Goal: Navigation & Orientation: Find specific page/section

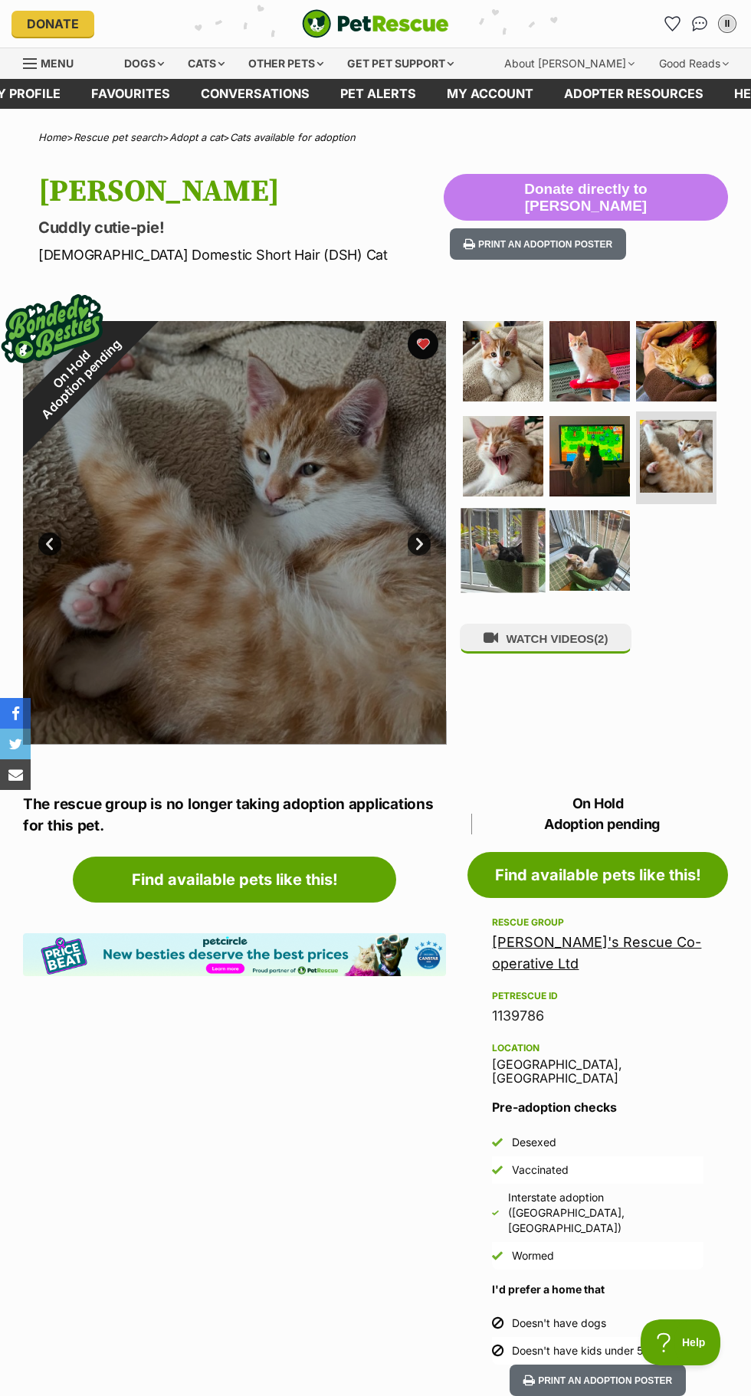
click at [496, 526] on img at bounding box center [503, 551] width 84 height 84
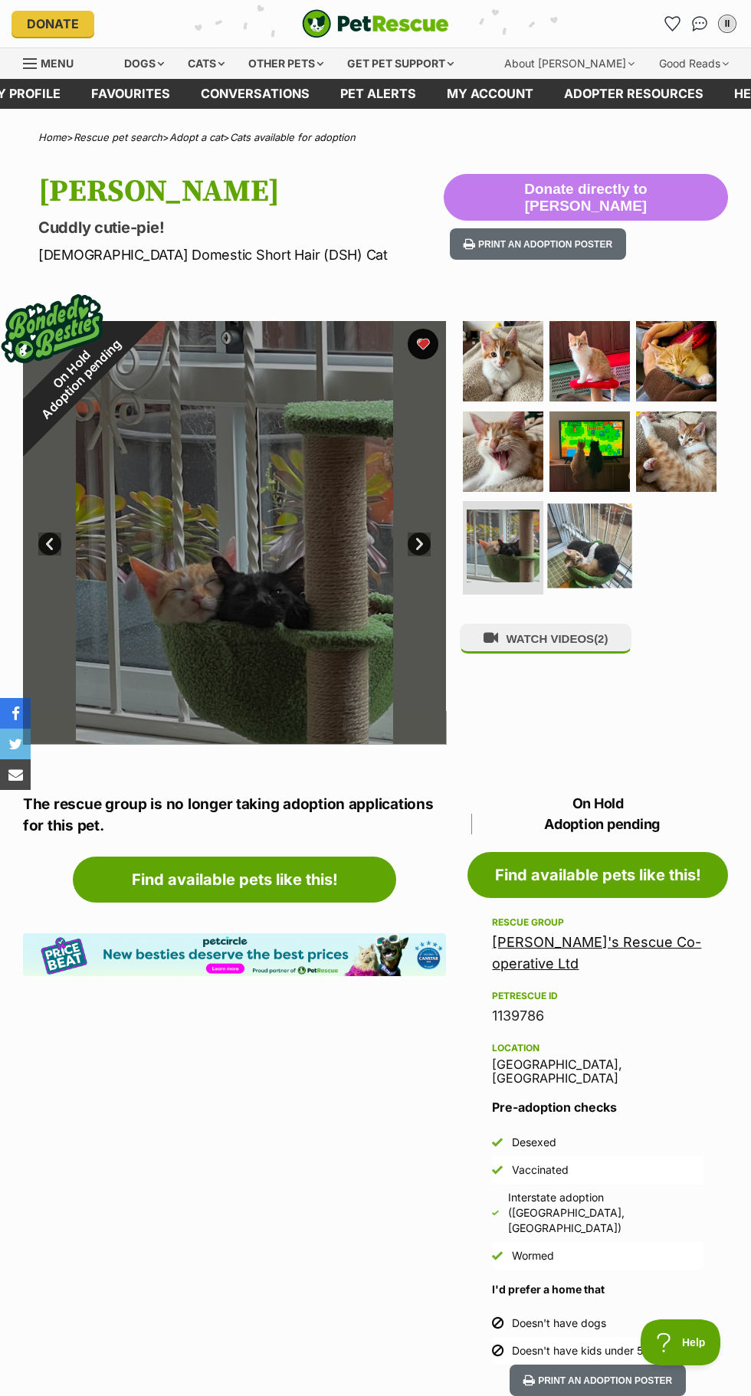
click at [599, 549] on img at bounding box center [590, 546] width 84 height 84
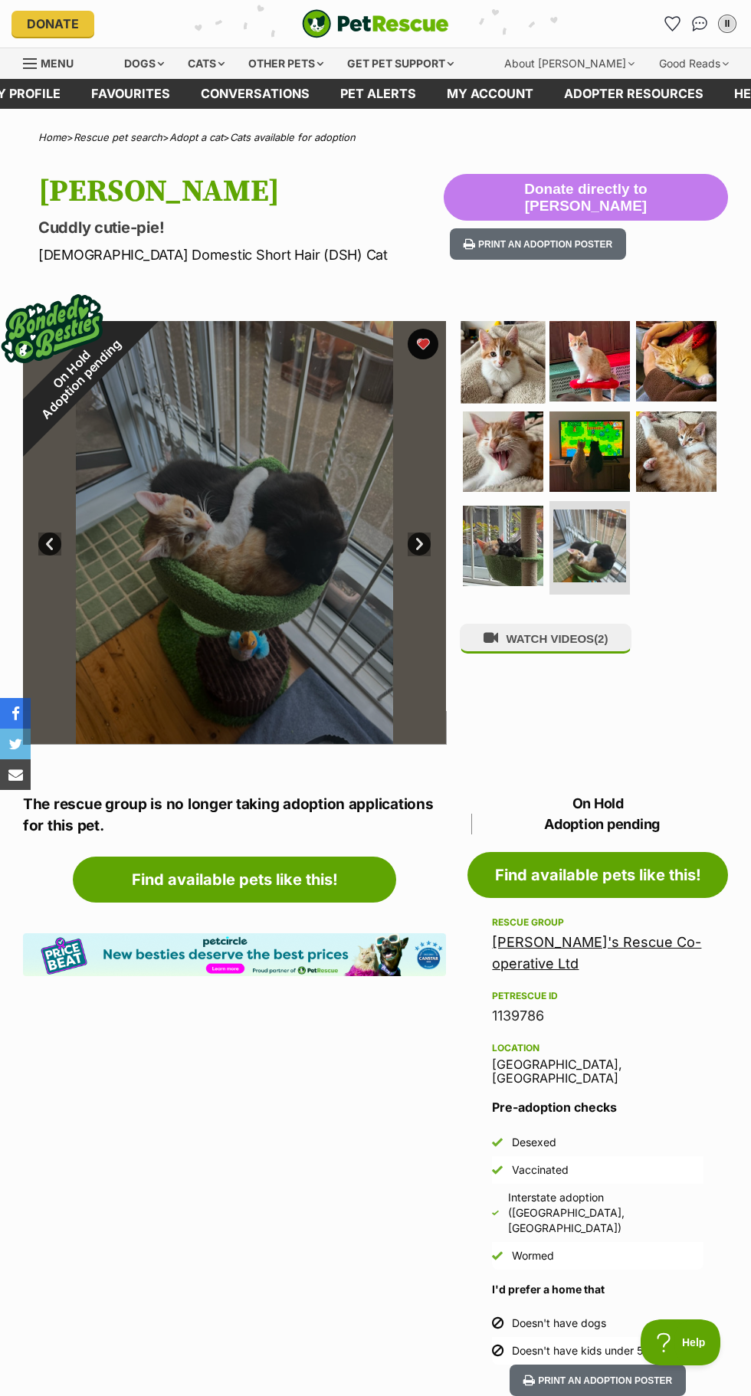
click at [500, 360] on img at bounding box center [503, 361] width 84 height 84
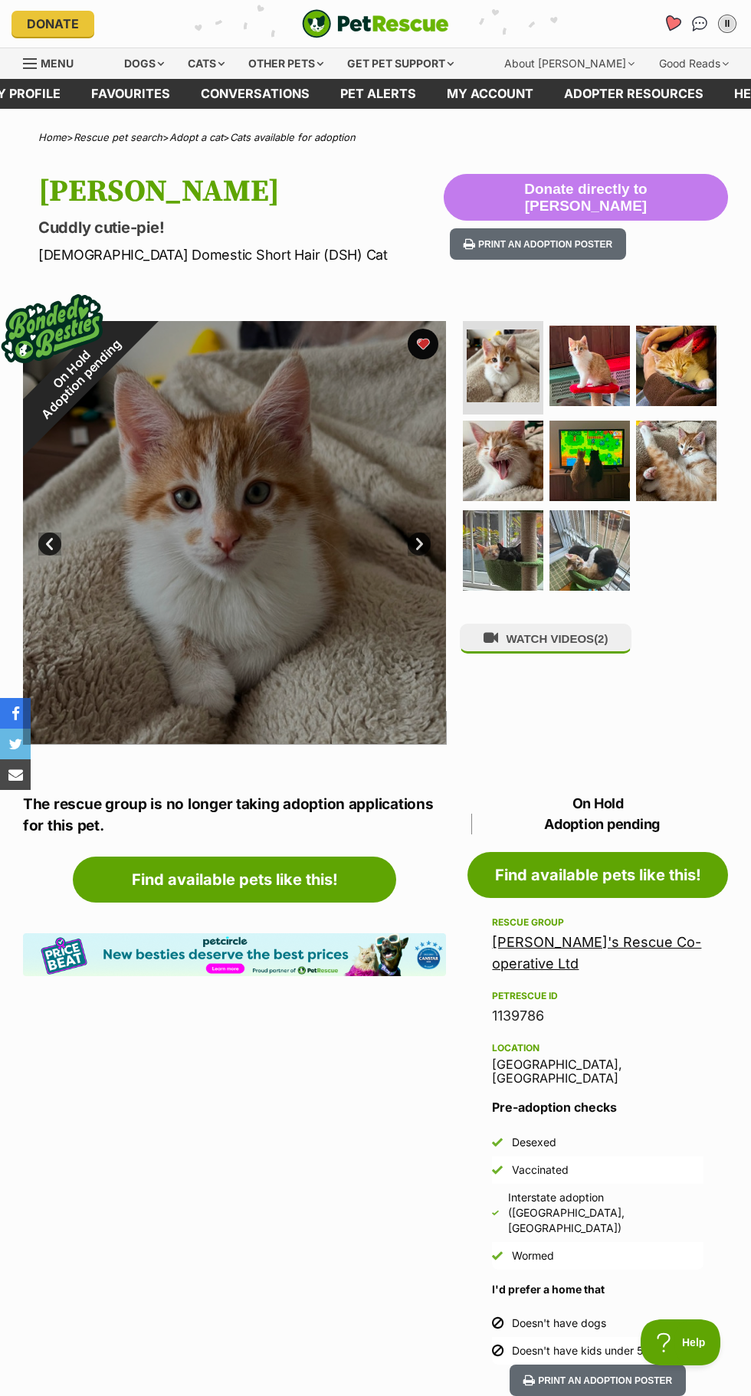
click at [672, 24] on icon "Favourites" at bounding box center [672, 24] width 18 height 18
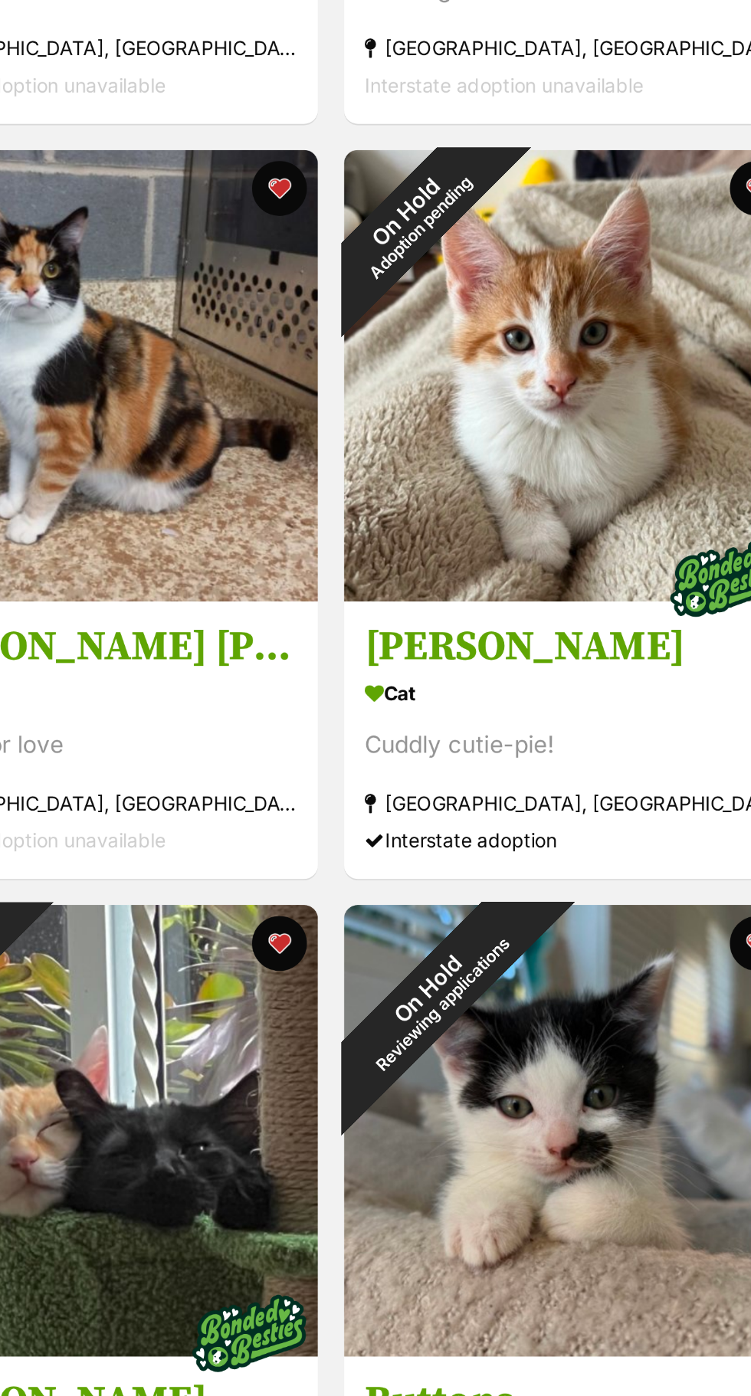
scroll to position [917, 0]
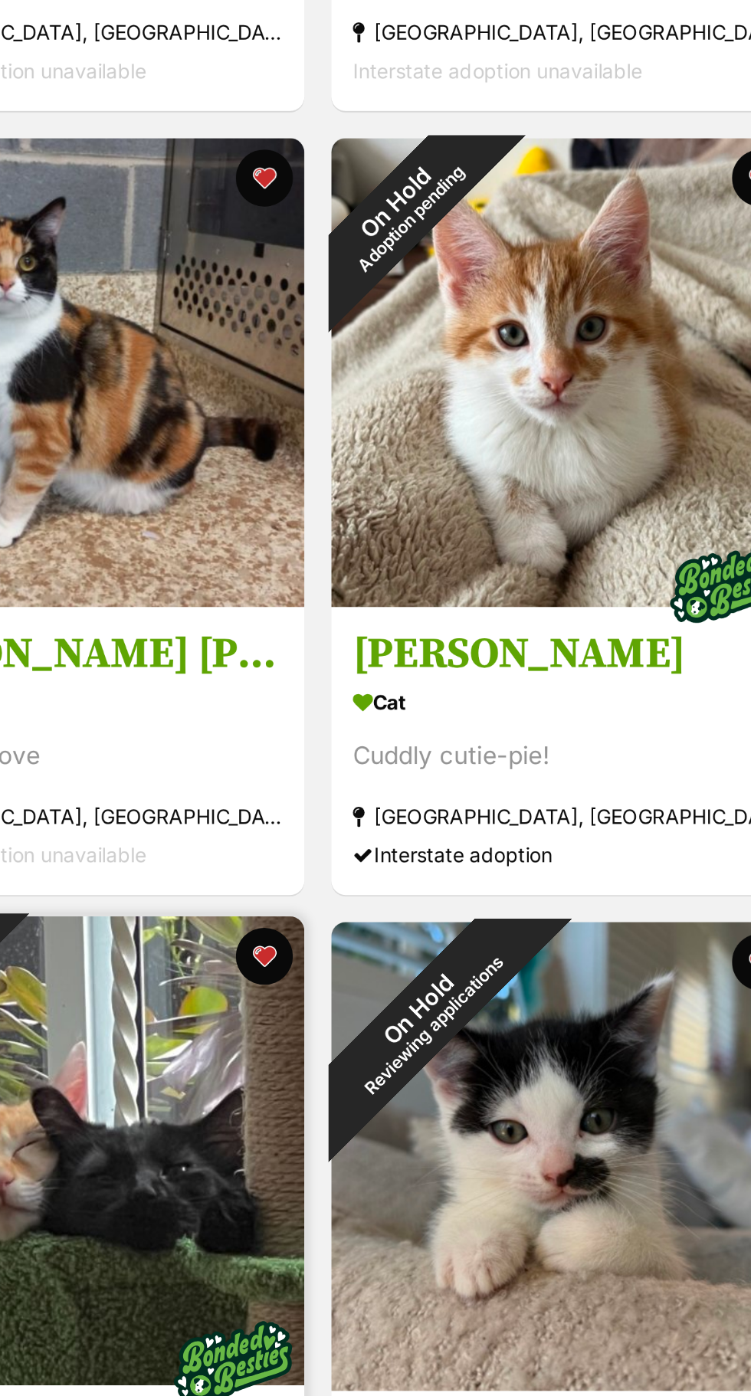
click at [372, 764] on img at bounding box center [334, 783] width 252 height 252
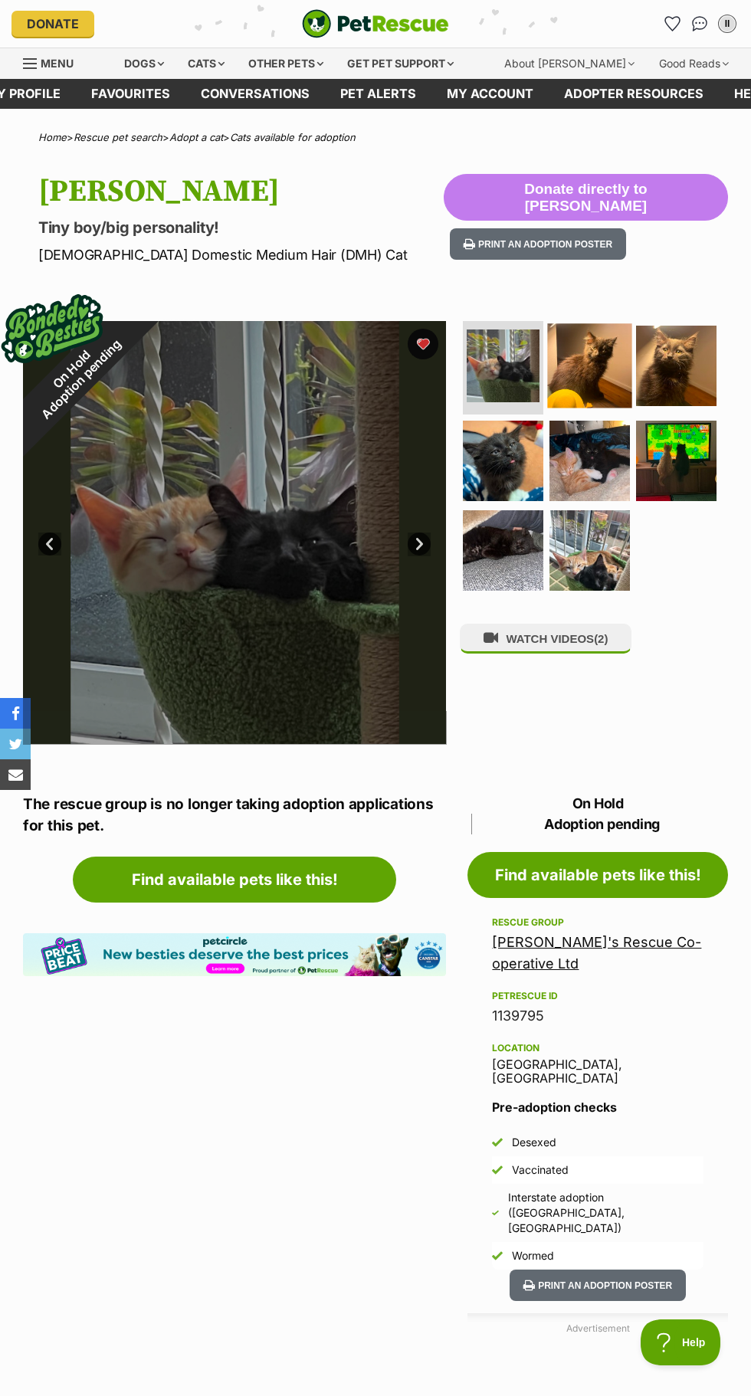
click at [580, 378] on img at bounding box center [590, 366] width 84 height 84
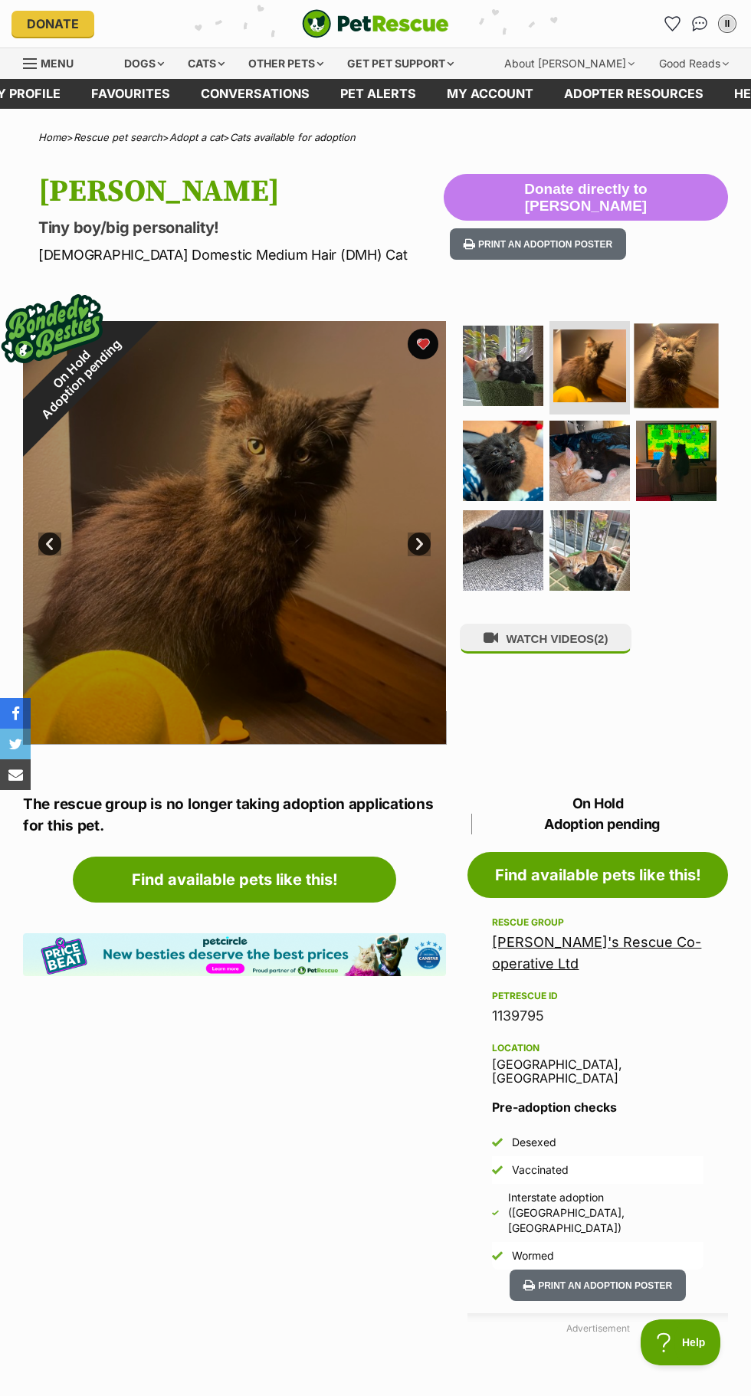
click at [657, 372] on img at bounding box center [676, 366] width 84 height 84
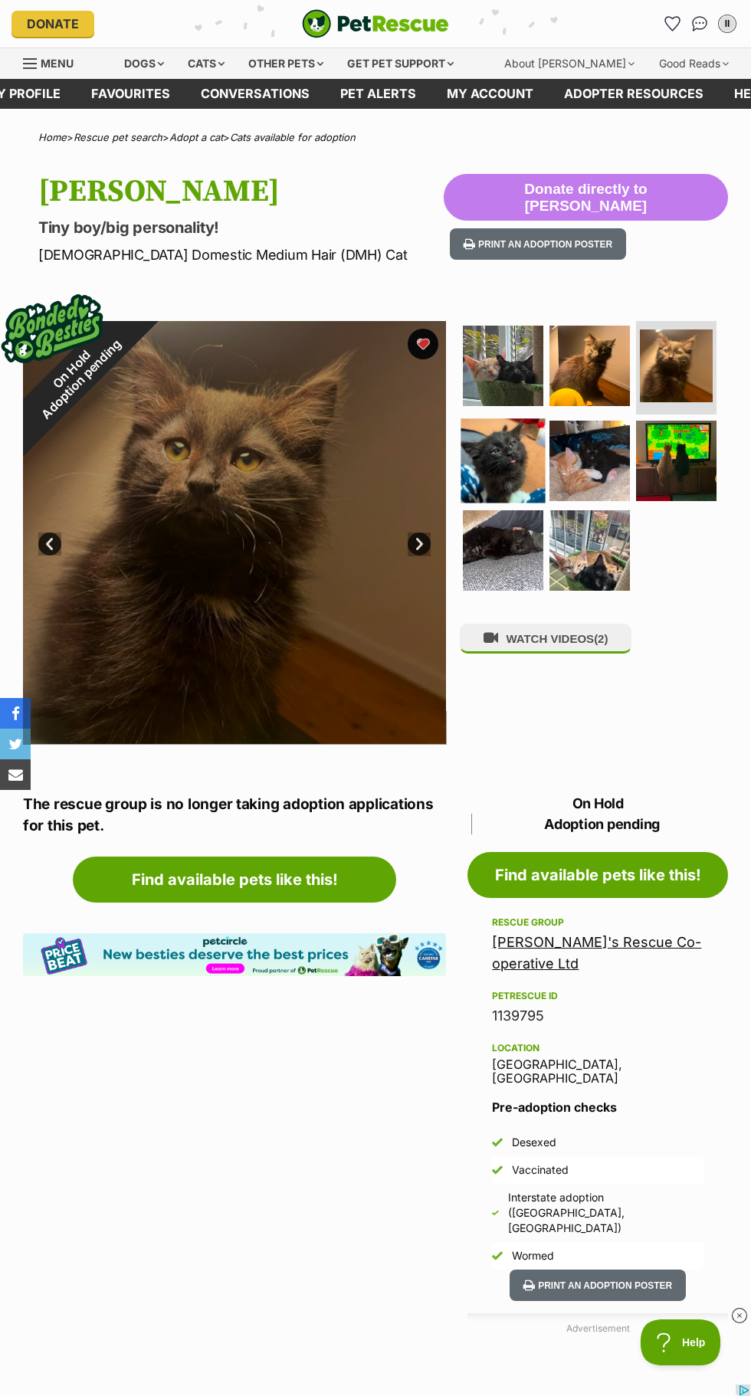
click at [483, 470] on img at bounding box center [503, 460] width 84 height 84
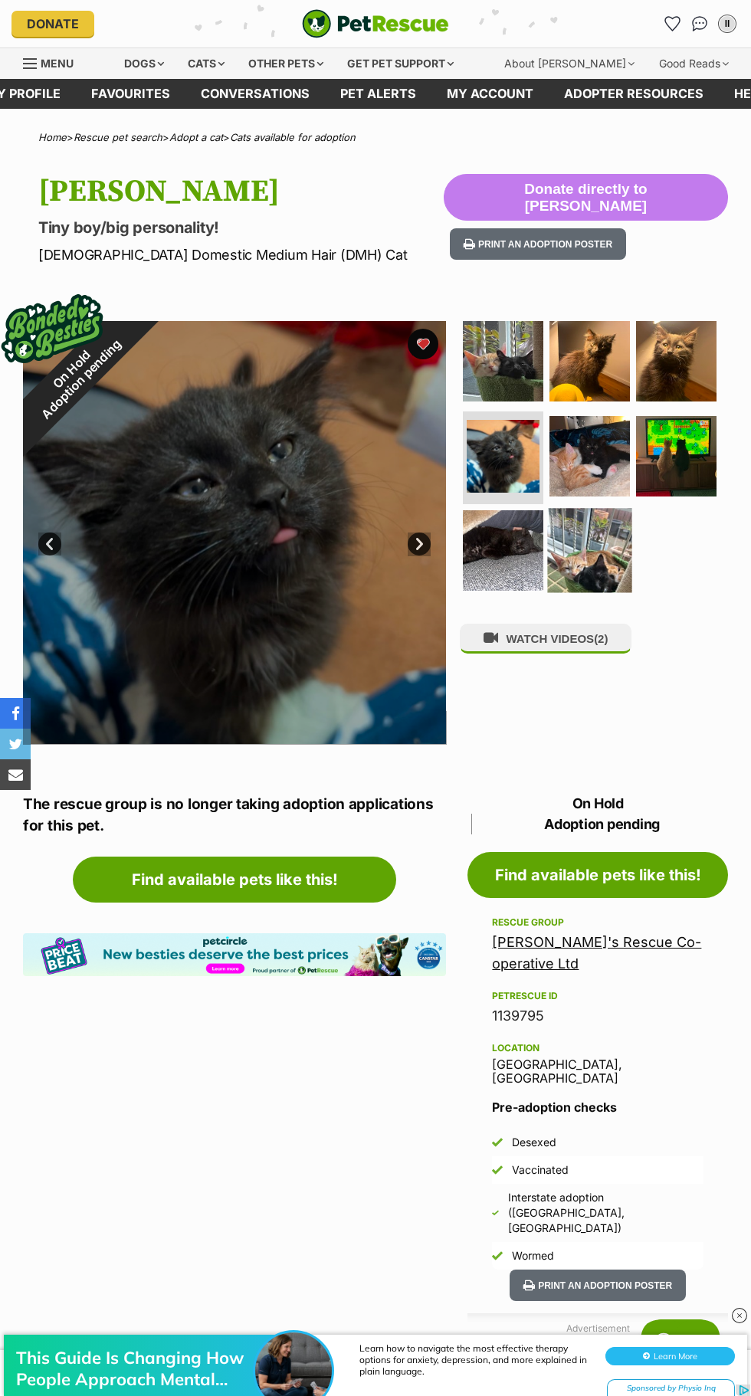
click at [564, 545] on img at bounding box center [590, 551] width 84 height 84
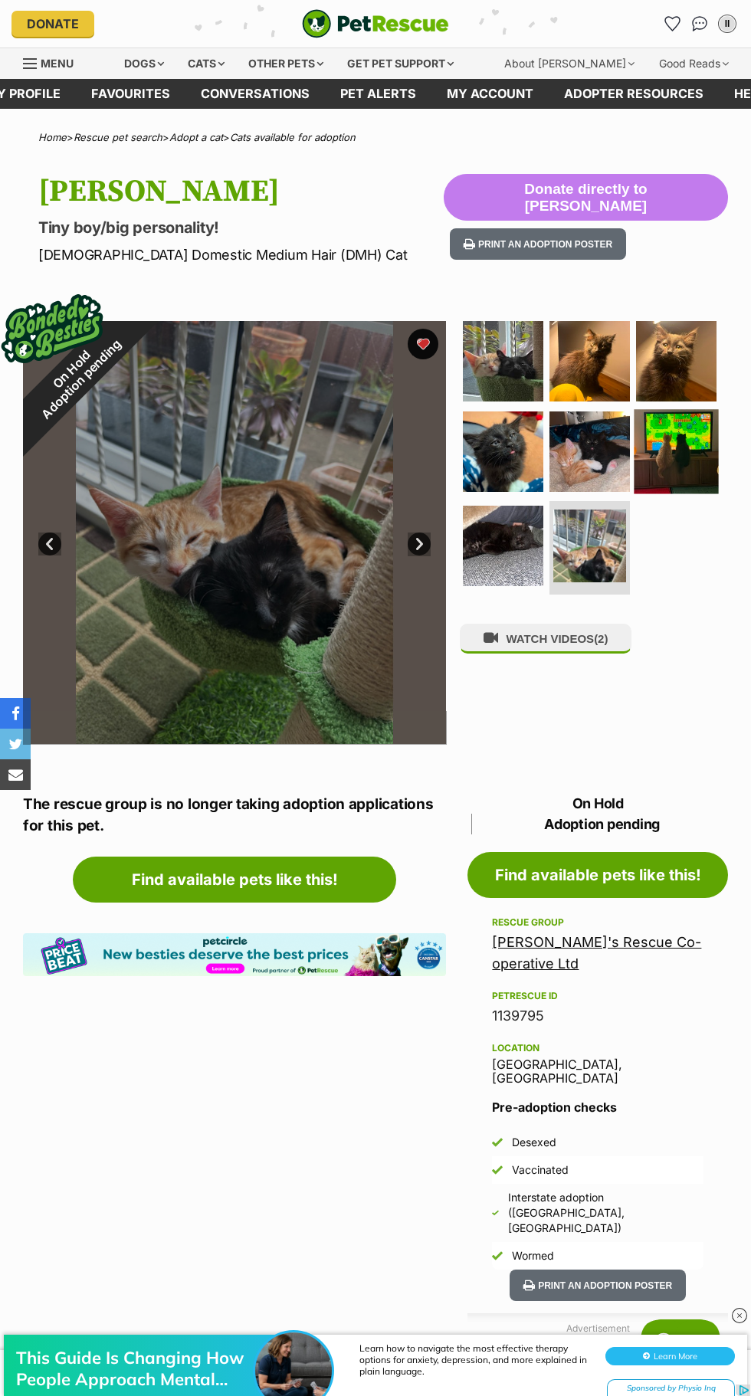
click at [676, 432] on img at bounding box center [676, 451] width 84 height 84
